Goal: Register for event/course: Register for event/course

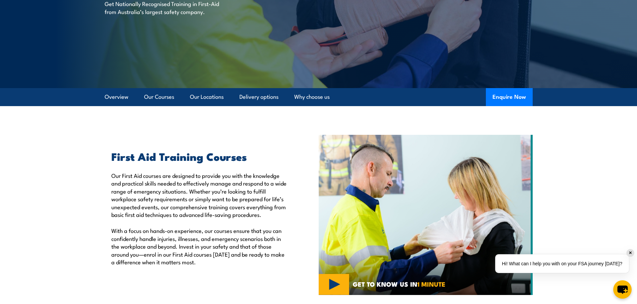
scroll to position [33, 0]
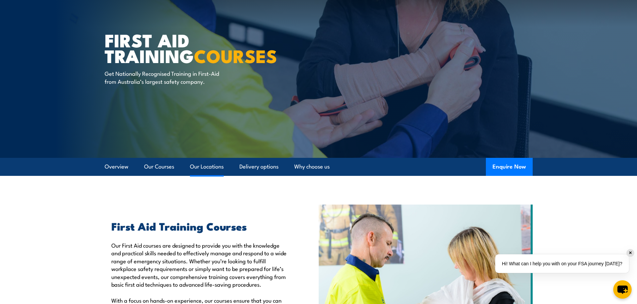
click at [211, 165] on link "Our Locations" at bounding box center [207, 167] width 34 height 18
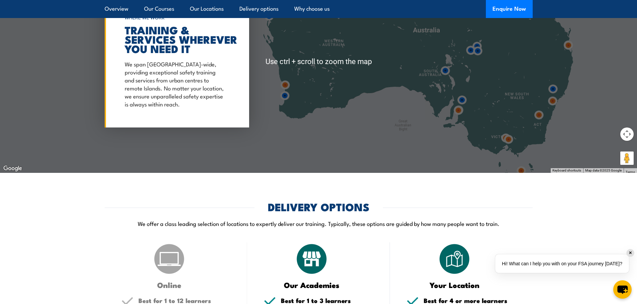
scroll to position [1401, 0]
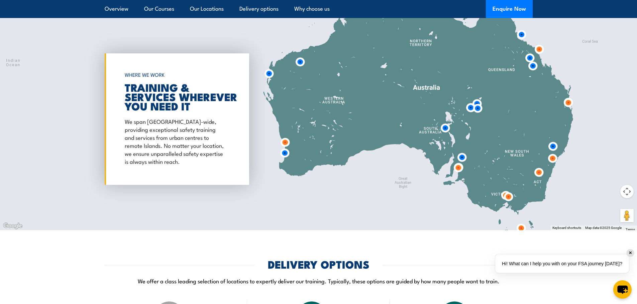
click at [550, 150] on img at bounding box center [552, 159] width 18 height 18
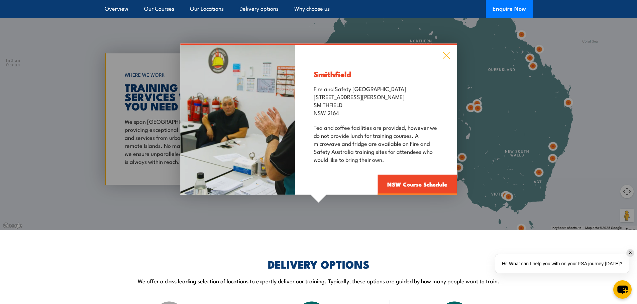
click at [445, 53] on icon at bounding box center [446, 55] width 8 height 7
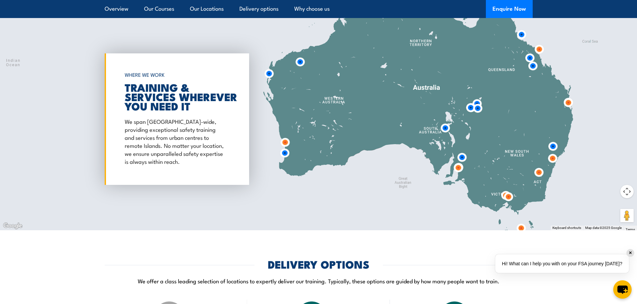
click at [550, 157] on img at bounding box center [552, 159] width 18 height 18
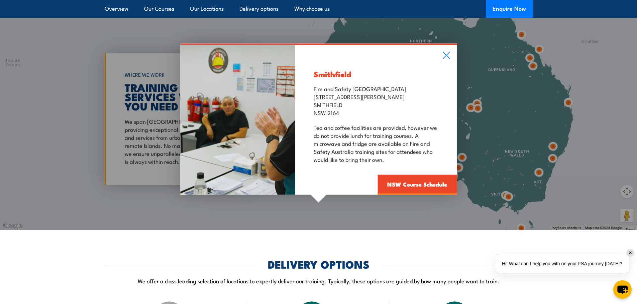
drag, startPoint x: 547, startPoint y: 169, endPoint x: 544, endPoint y: 172, distance: 4.7
click at [547, 169] on div "Smithfield Fire and Safety Australia Unit 1, 747 The Horsley Drive SMITHFIELD N…" at bounding box center [318, 119] width 637 height 223
click at [543, 172] on div "Smithfield Fire and Safety Australia Unit 1, 747 The Horsley Drive SMITHFIELD N…" at bounding box center [318, 119] width 637 height 223
click at [554, 143] on div "Smithfield Fire and Safety Australia Unit 1, 747 The Horsley Drive SMITHFIELD N…" at bounding box center [318, 119] width 637 height 223
click at [446, 55] on icon at bounding box center [445, 55] width 7 height 7
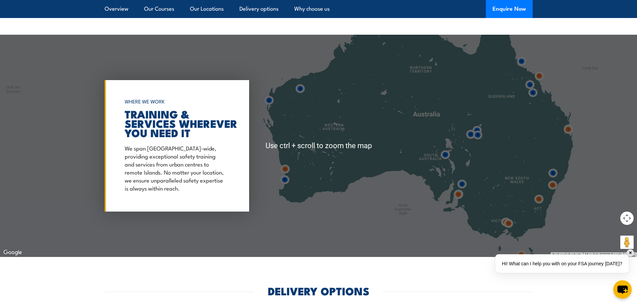
scroll to position [1368, 0]
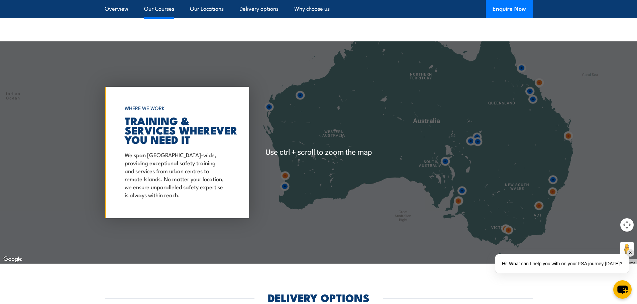
click at [159, 6] on link "Our Courses" at bounding box center [159, 9] width 30 height 18
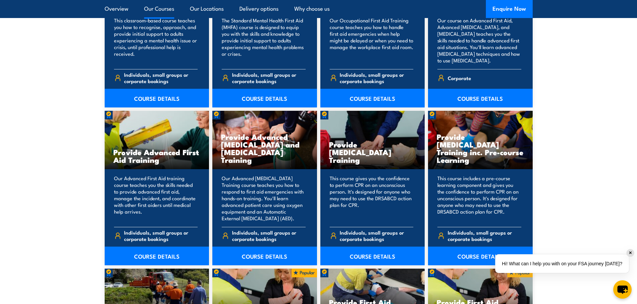
scroll to position [774, 0]
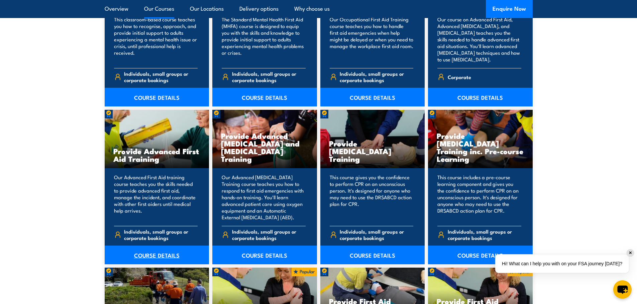
click at [150, 252] on link "COURSE DETAILS" at bounding box center [157, 255] width 105 height 19
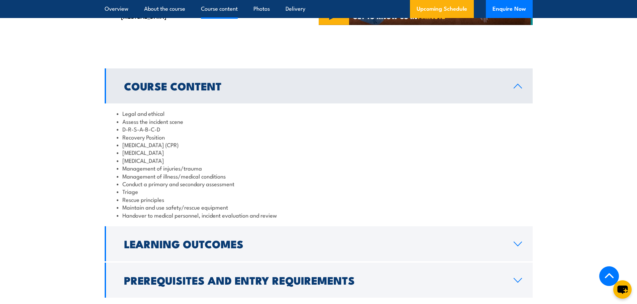
scroll to position [535, 0]
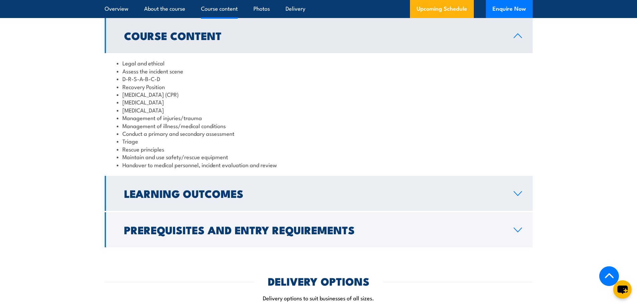
click at [291, 197] on link "Learning Outcomes" at bounding box center [319, 193] width 428 height 35
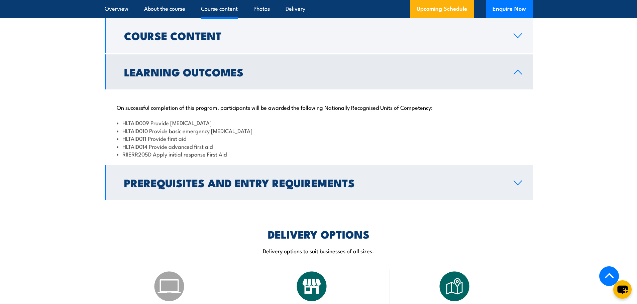
click at [345, 182] on h2 "Prerequisites and Entry Requirements" at bounding box center [313, 182] width 379 height 9
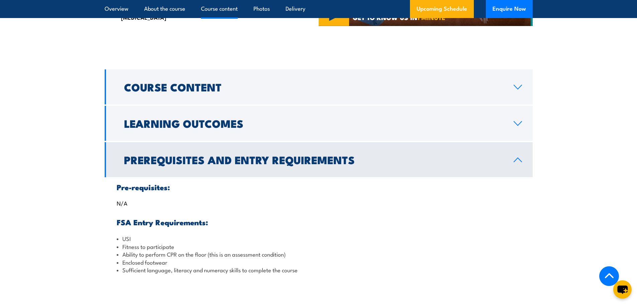
scroll to position [468, 0]
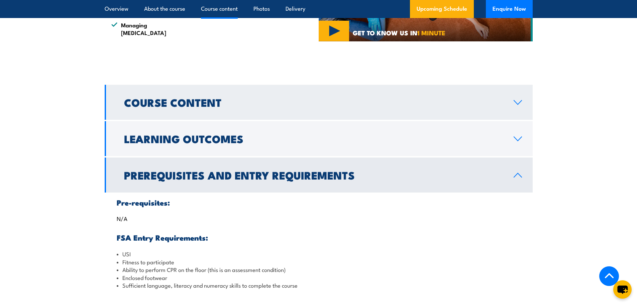
click at [213, 98] on h2 "Course Content" at bounding box center [313, 102] width 379 height 9
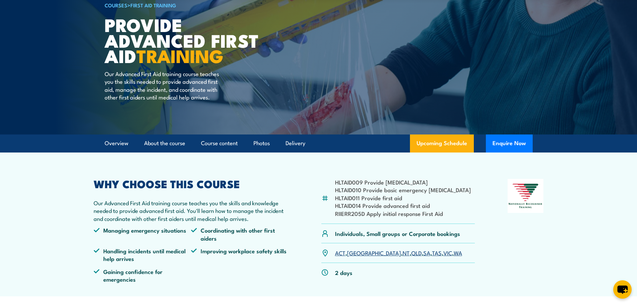
scroll to position [0, 0]
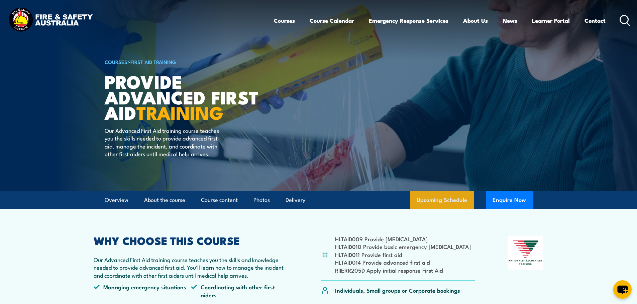
click at [447, 199] on link "Upcoming Schedule" at bounding box center [442, 200] width 64 height 18
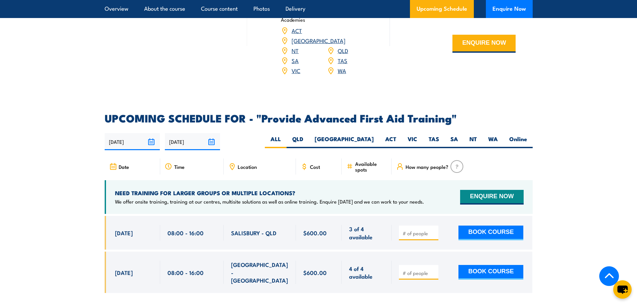
scroll to position [961, 0]
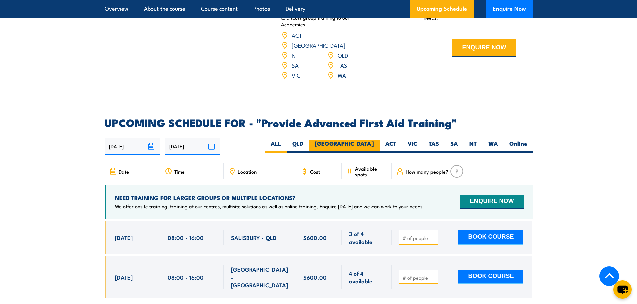
click at [370, 140] on label "[GEOGRAPHIC_DATA]" at bounding box center [344, 146] width 71 height 13
click at [374, 140] on input "[GEOGRAPHIC_DATA]" at bounding box center [376, 142] width 4 height 4
radio input "true"
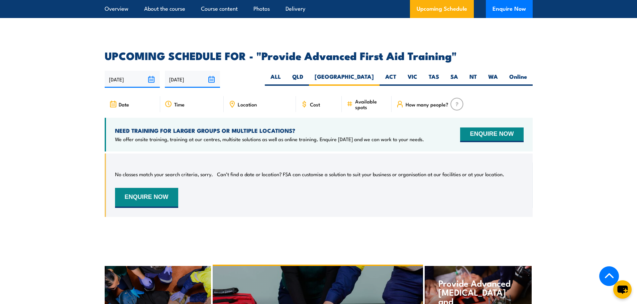
scroll to position [1027, 0]
